Goal: Obtain resource: Download file/media

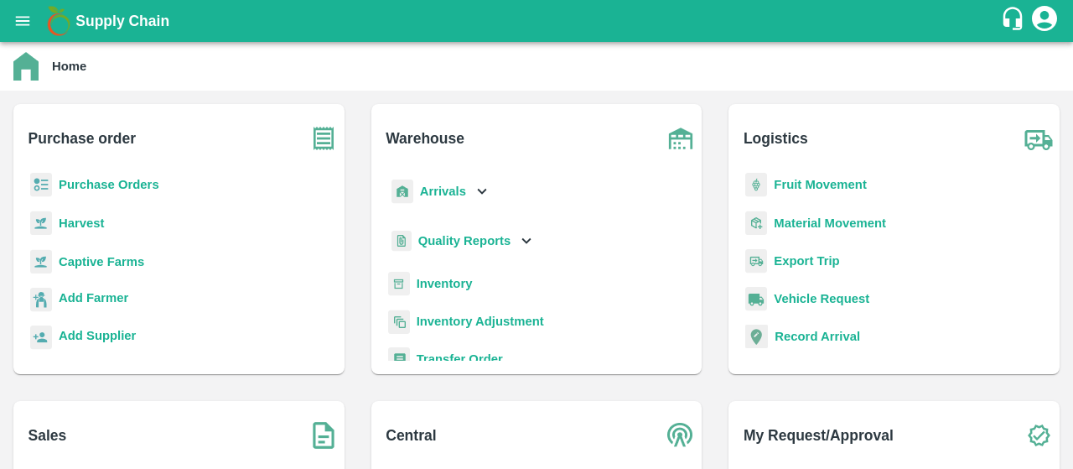
click at [102, 184] on b "Purchase Orders" at bounding box center [109, 184] width 101 height 13
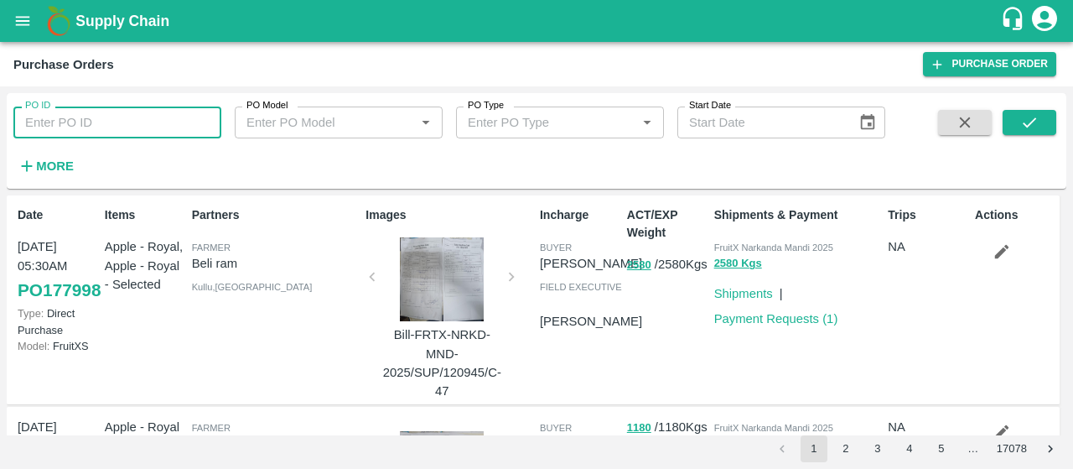
click at [174, 118] on input "PO ID" at bounding box center [117, 122] width 208 height 32
paste input "175389"
type input "175389"
click at [1024, 137] on span at bounding box center [1029, 144] width 54 height 69
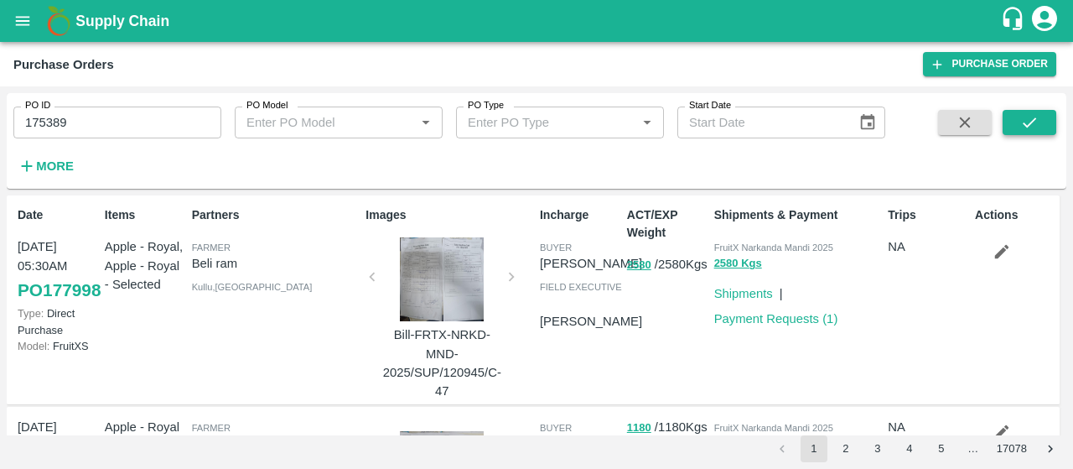
click at [1033, 125] on icon "submit" at bounding box center [1029, 122] width 18 height 18
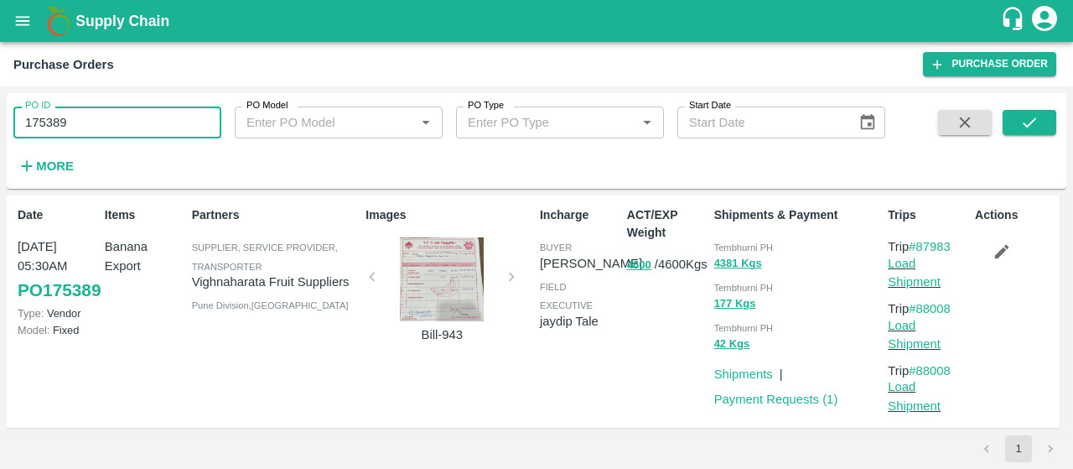
drag, startPoint x: 127, startPoint y: 132, endPoint x: 0, endPoint y: 105, distance: 129.6
click at [0, 105] on div "PO ID 175389 PO ID PO Model PO Model   * PO Type PO Type   * Start Date Start D…" at bounding box center [536, 277] width 1073 height 382
paste input "text"
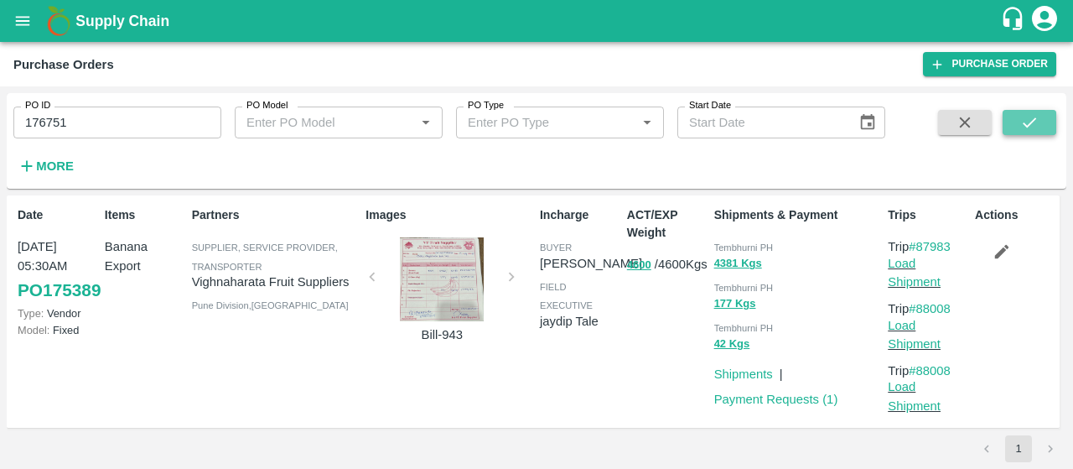
click at [1028, 128] on icon "submit" at bounding box center [1029, 122] width 18 height 18
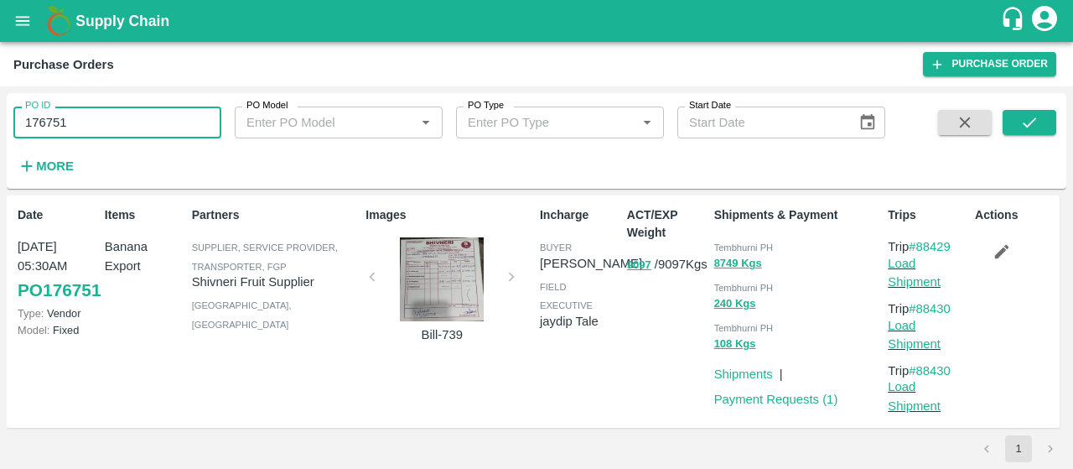
drag, startPoint x: 170, startPoint y: 122, endPoint x: 0, endPoint y: 132, distance: 170.5
click at [0, 132] on div "PO ID 176751 PO ID PO Model PO Model   * PO Type PO Type   * Start Date Start D…" at bounding box center [536, 277] width 1073 height 382
paste input "text"
click at [1033, 113] on icon "submit" at bounding box center [1029, 122] width 18 height 18
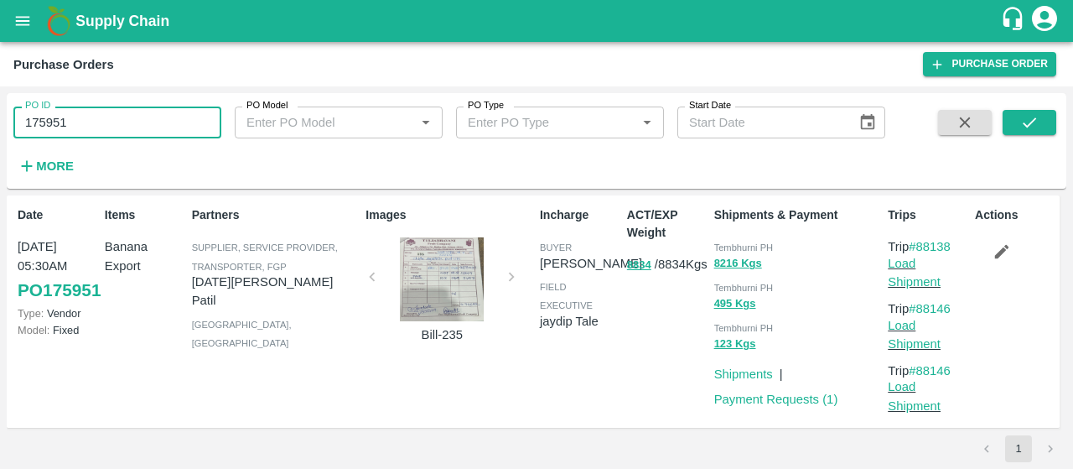
drag, startPoint x: 153, startPoint y: 122, endPoint x: 0, endPoint y: 98, distance: 154.3
click at [0, 98] on div "PO ID 175951 PO ID PO Model PO Model   * PO Type PO Type   * Start Date Start D…" at bounding box center [536, 277] width 1073 height 382
paste input "text"
click at [1020, 129] on icon "submit" at bounding box center [1029, 122] width 18 height 18
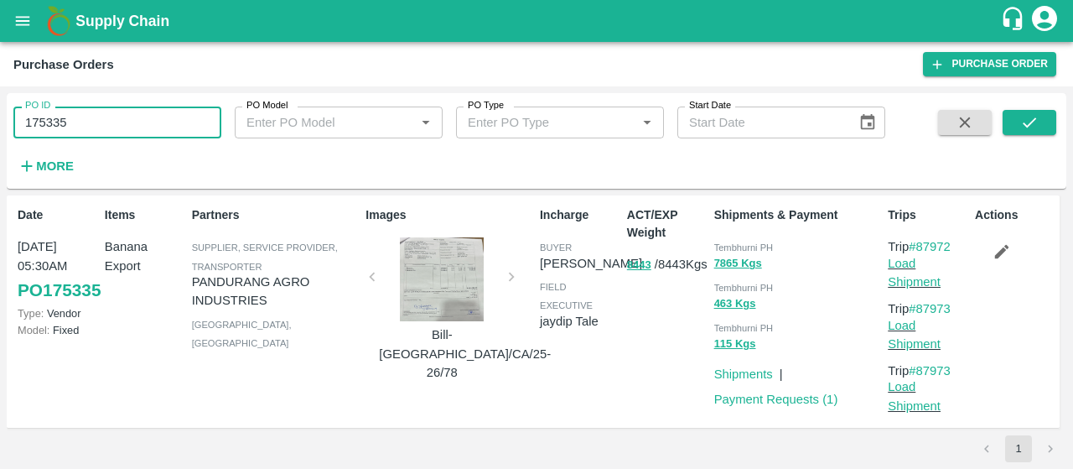
drag, startPoint x: 106, startPoint y: 136, endPoint x: 49, endPoint y: 125, distance: 58.0
click at [49, 125] on input "175335" at bounding box center [117, 122] width 208 height 32
type input "1"
type input "V"
paste input "text"
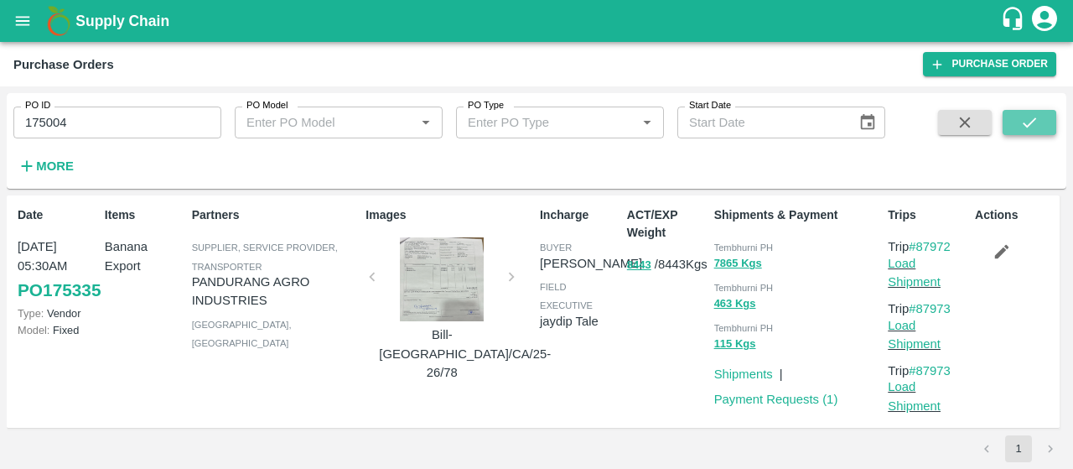
click at [1034, 117] on icon "submit" at bounding box center [1029, 122] width 18 height 18
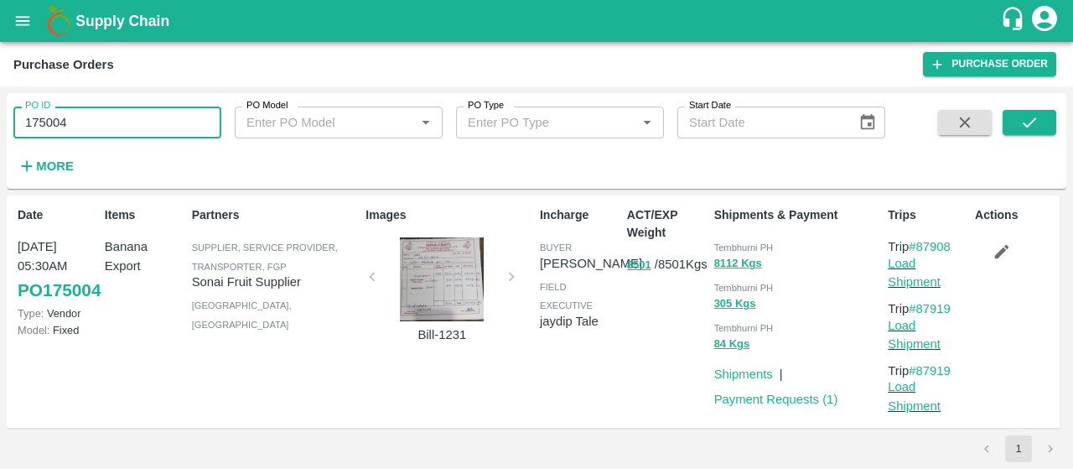
drag, startPoint x: 125, startPoint y: 129, endPoint x: 0, endPoint y: 142, distance: 125.5
click at [0, 142] on div "PO ID 175004 PO ID PO Model PO Model   * PO Type PO Type   * Start Date Start D…" at bounding box center [536, 277] width 1073 height 382
paste input "text"
click at [1024, 125] on icon "submit" at bounding box center [1029, 122] width 13 height 10
drag, startPoint x: 104, startPoint y: 115, endPoint x: 0, endPoint y: 153, distance: 110.6
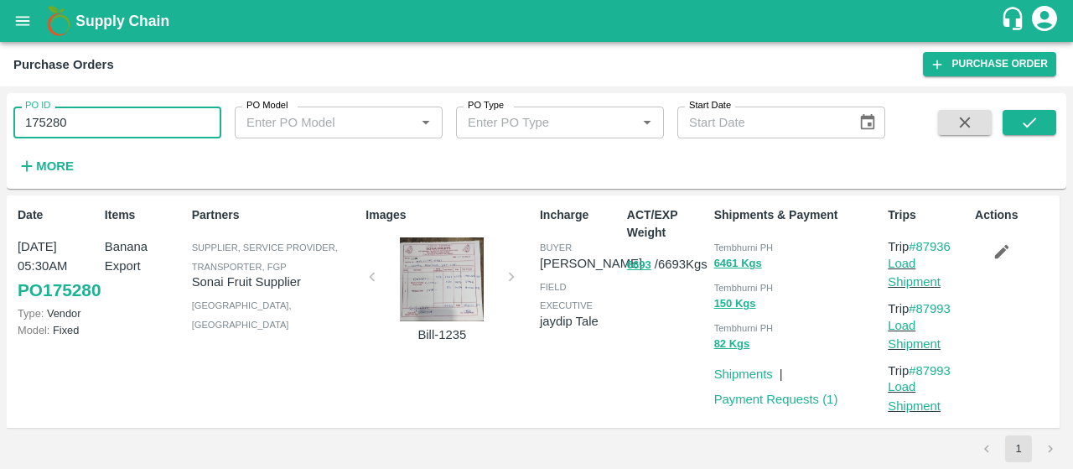
click at [0, 153] on div "PO ID 175280 PO ID PO Model PO Model   * PO Type PO Type   * Start Date Start D…" at bounding box center [536, 277] width 1073 height 382
paste input "text"
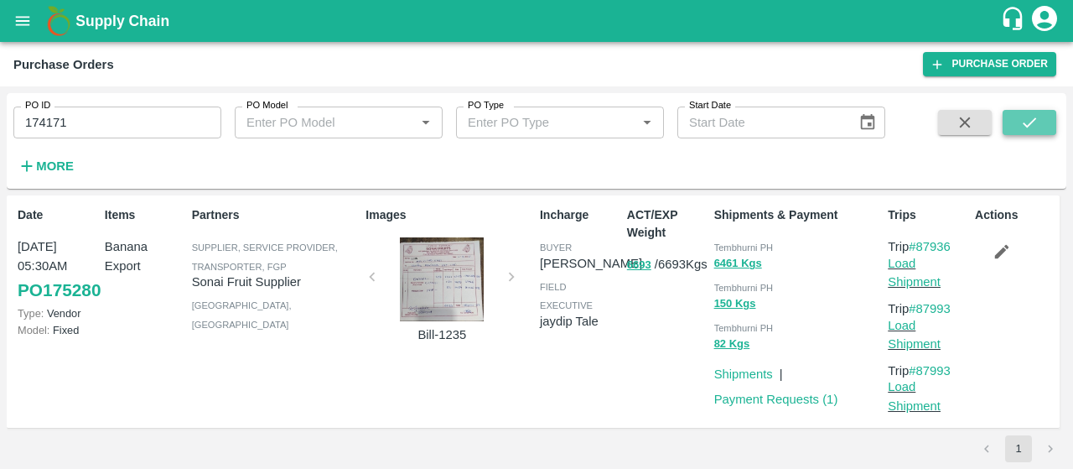
click at [1034, 114] on icon "submit" at bounding box center [1029, 122] width 18 height 18
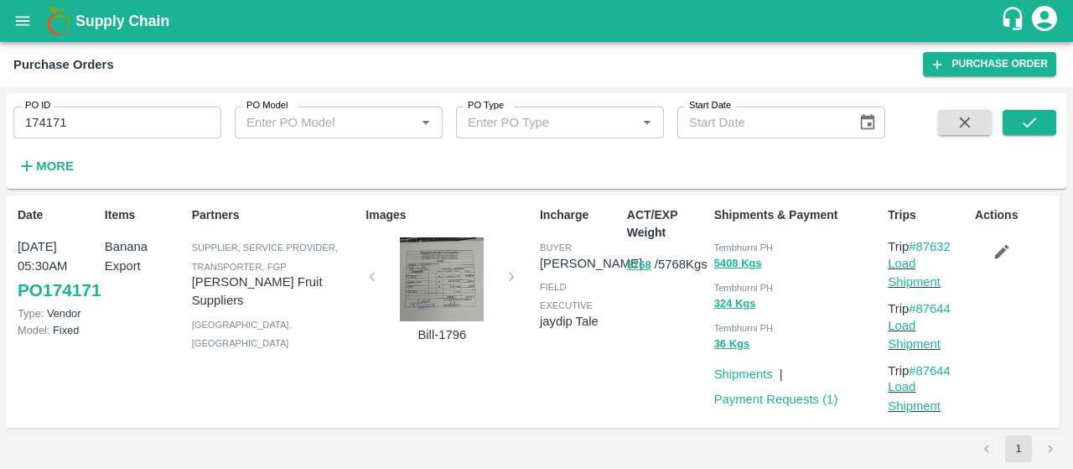
scroll to position [8, 0]
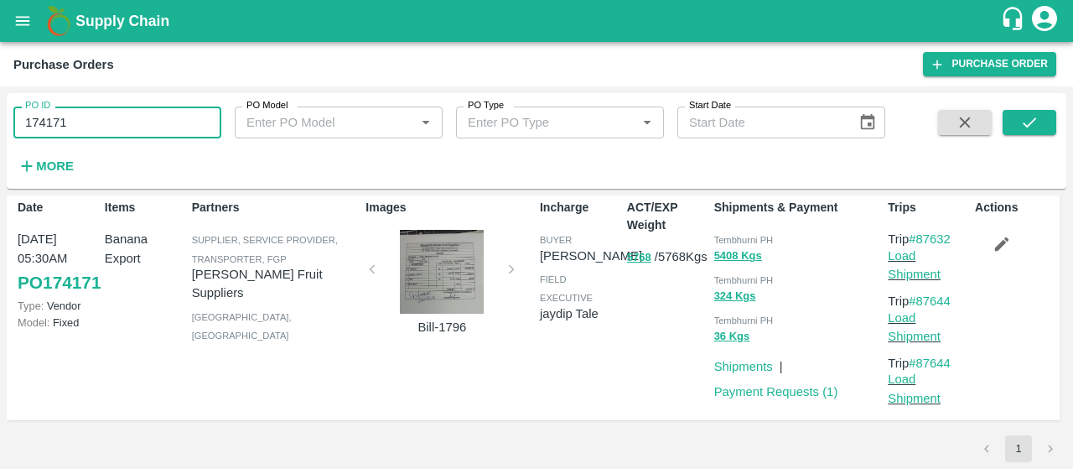
drag, startPoint x: 101, startPoint y: 117, endPoint x: 0, endPoint y: 82, distance: 106.3
click at [0, 82] on main "Purchase Orders Purchase Order PO ID 174171 PO ID PO Model PO Model   * PO Type…" at bounding box center [536, 255] width 1073 height 427
drag, startPoint x: 124, startPoint y: 131, endPoint x: 0, endPoint y: 134, distance: 124.1
click at [0, 134] on div "PO ID 174171 PO ID PO Model PO Model   * PO Type PO Type   * Start Date Start D…" at bounding box center [536, 277] width 1073 height 382
paste input "text"
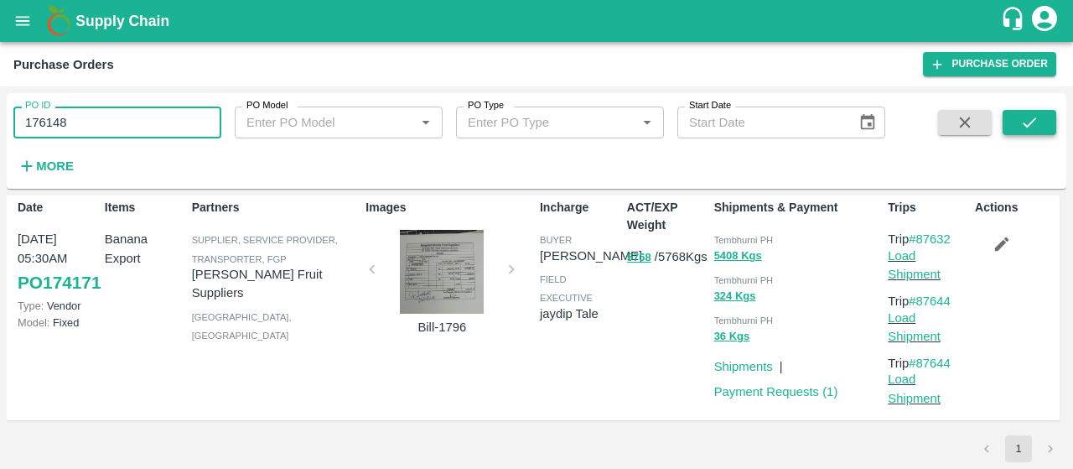
type input "176148"
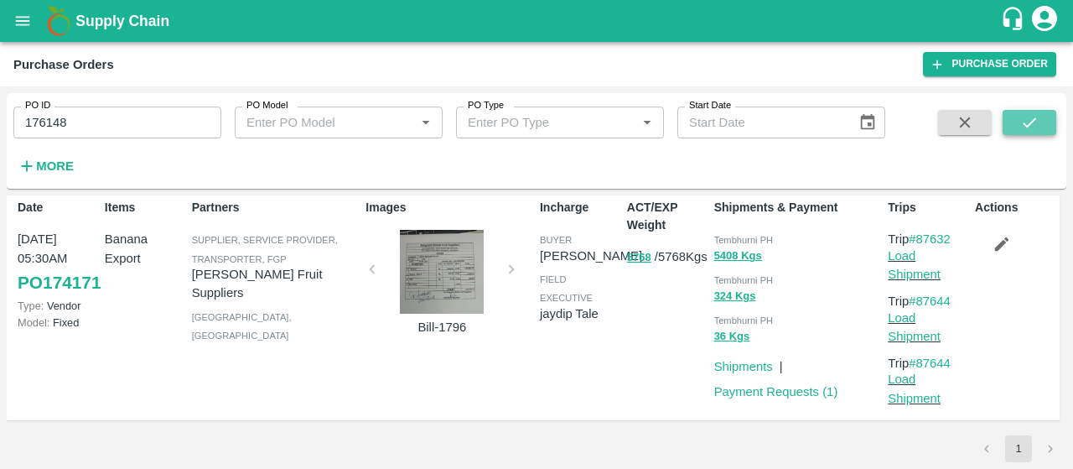
click at [1014, 115] on button "submit" at bounding box center [1029, 122] width 54 height 25
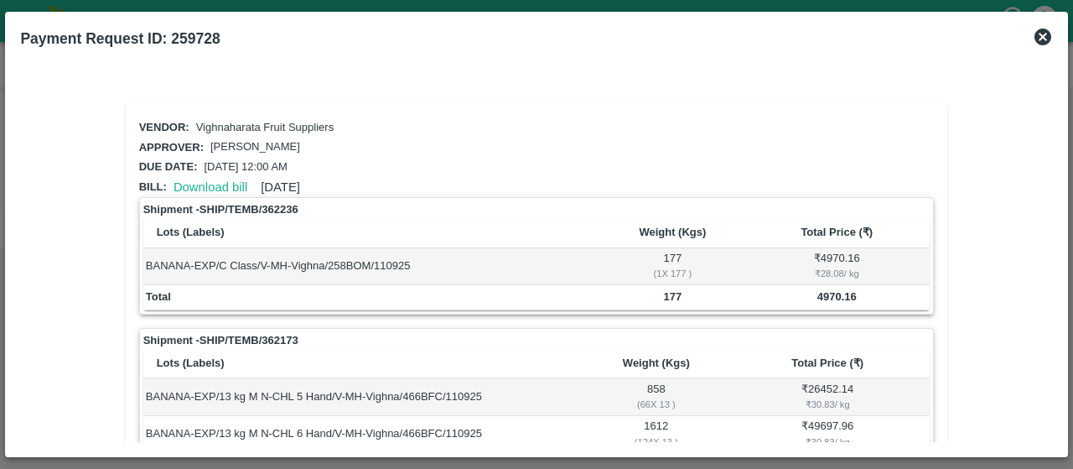
scroll to position [1, 0]
click at [179, 179] on link "Download bill" at bounding box center [211, 185] width 74 height 13
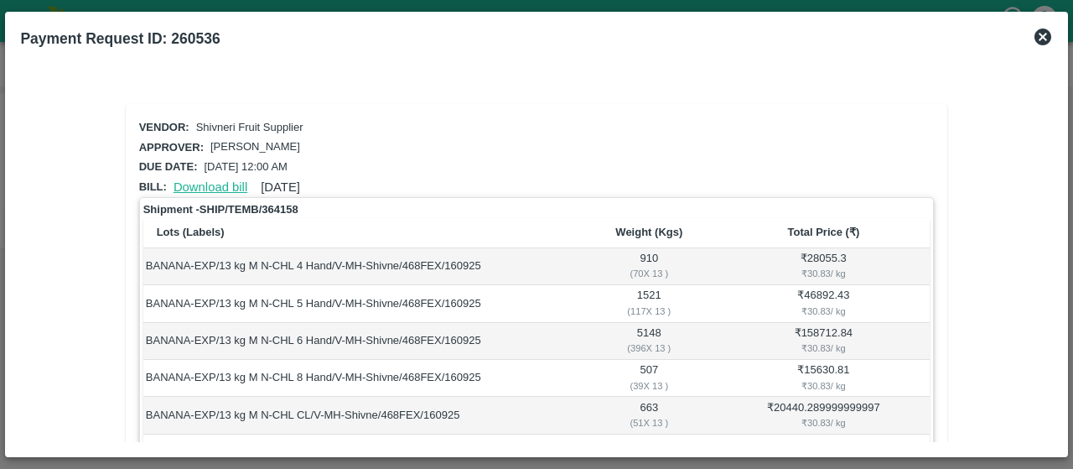
click at [198, 189] on link "Download bill" at bounding box center [211, 186] width 74 height 13
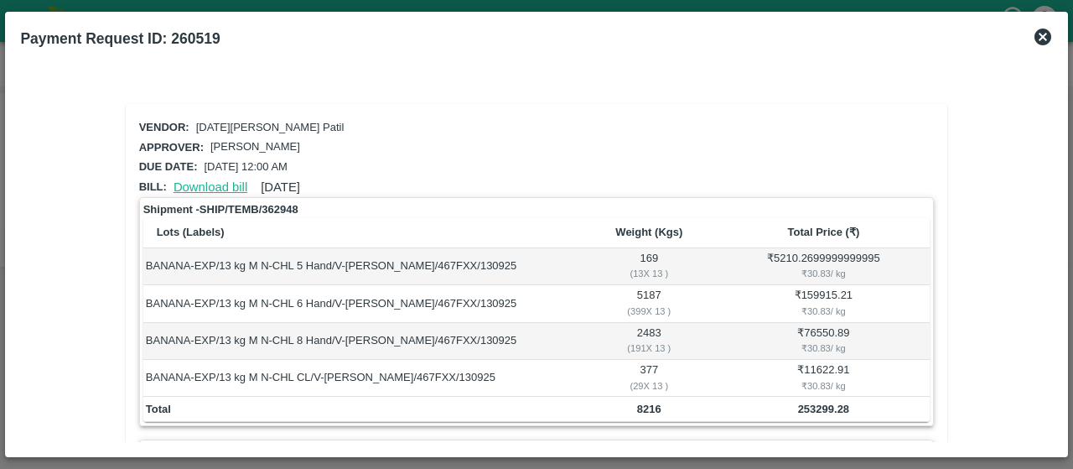
click at [220, 185] on link "Download bill" at bounding box center [211, 186] width 74 height 13
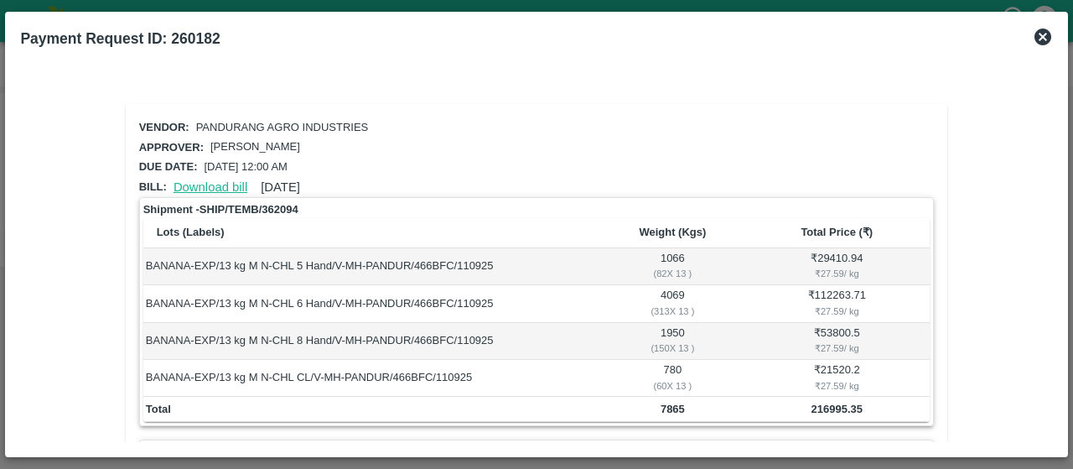
click at [215, 185] on link "Download bill" at bounding box center [211, 186] width 74 height 13
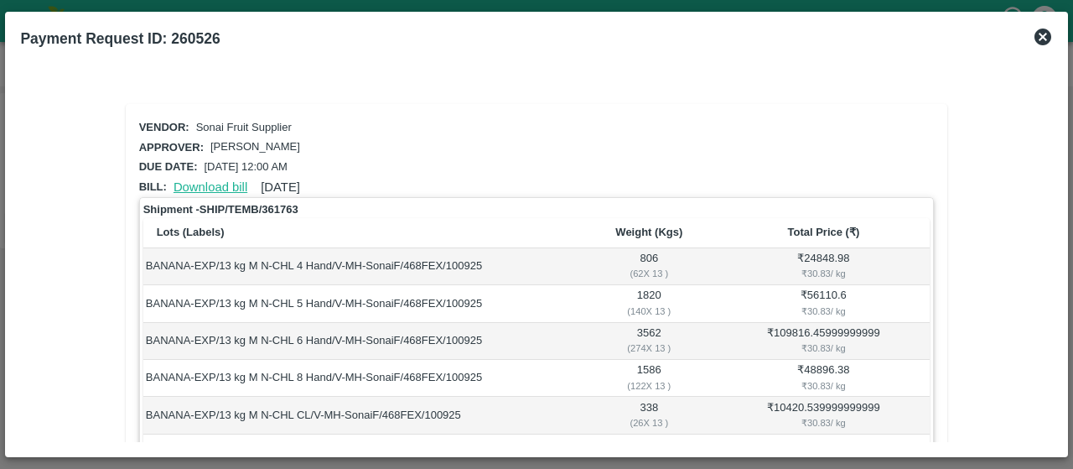
click at [196, 188] on link "Download bill" at bounding box center [211, 186] width 74 height 13
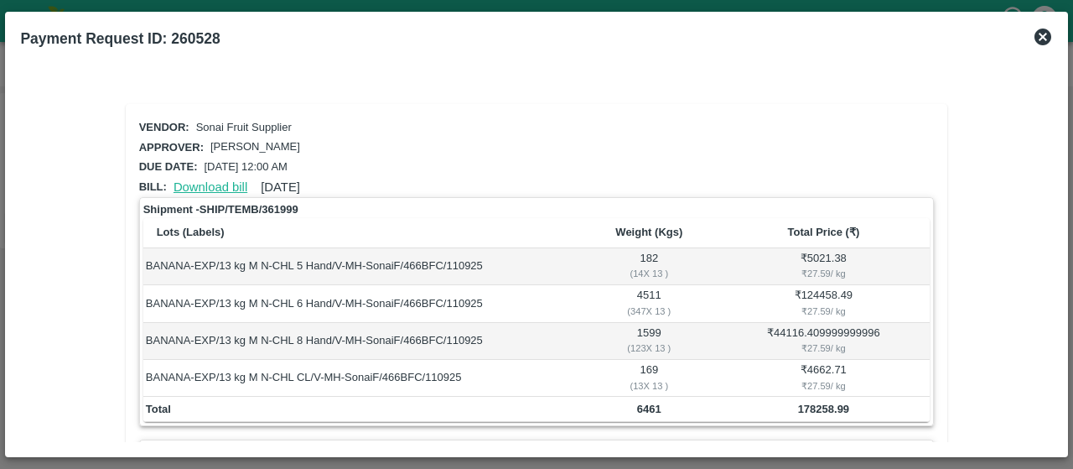
click at [183, 180] on link "Download bill" at bounding box center [211, 186] width 74 height 13
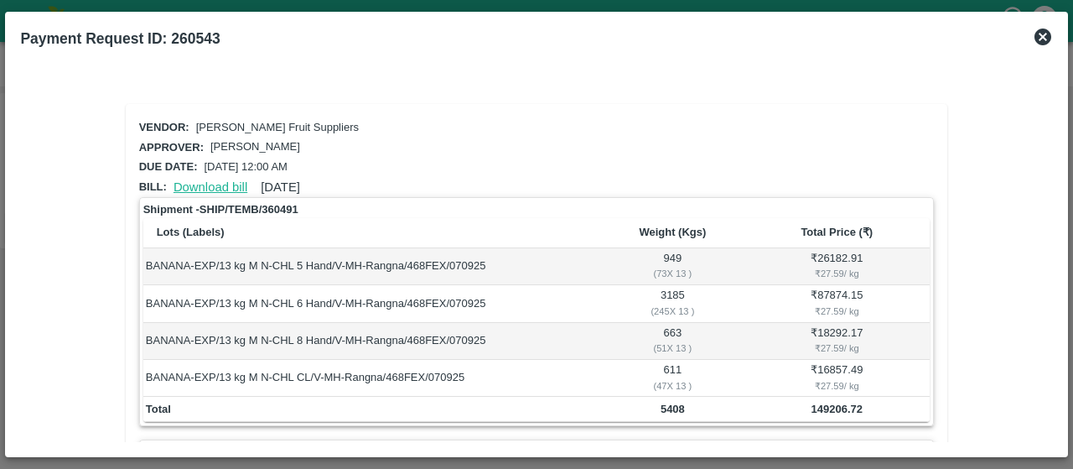
click at [228, 184] on link "Download bill" at bounding box center [211, 186] width 74 height 13
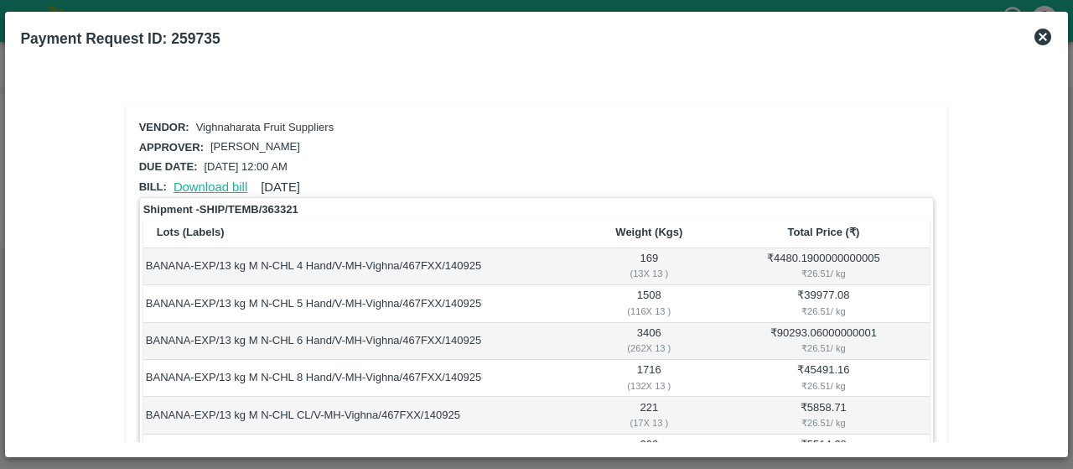
click at [198, 180] on link "Download bill" at bounding box center [211, 186] width 74 height 13
